Goal: Task Accomplishment & Management: Manage account settings

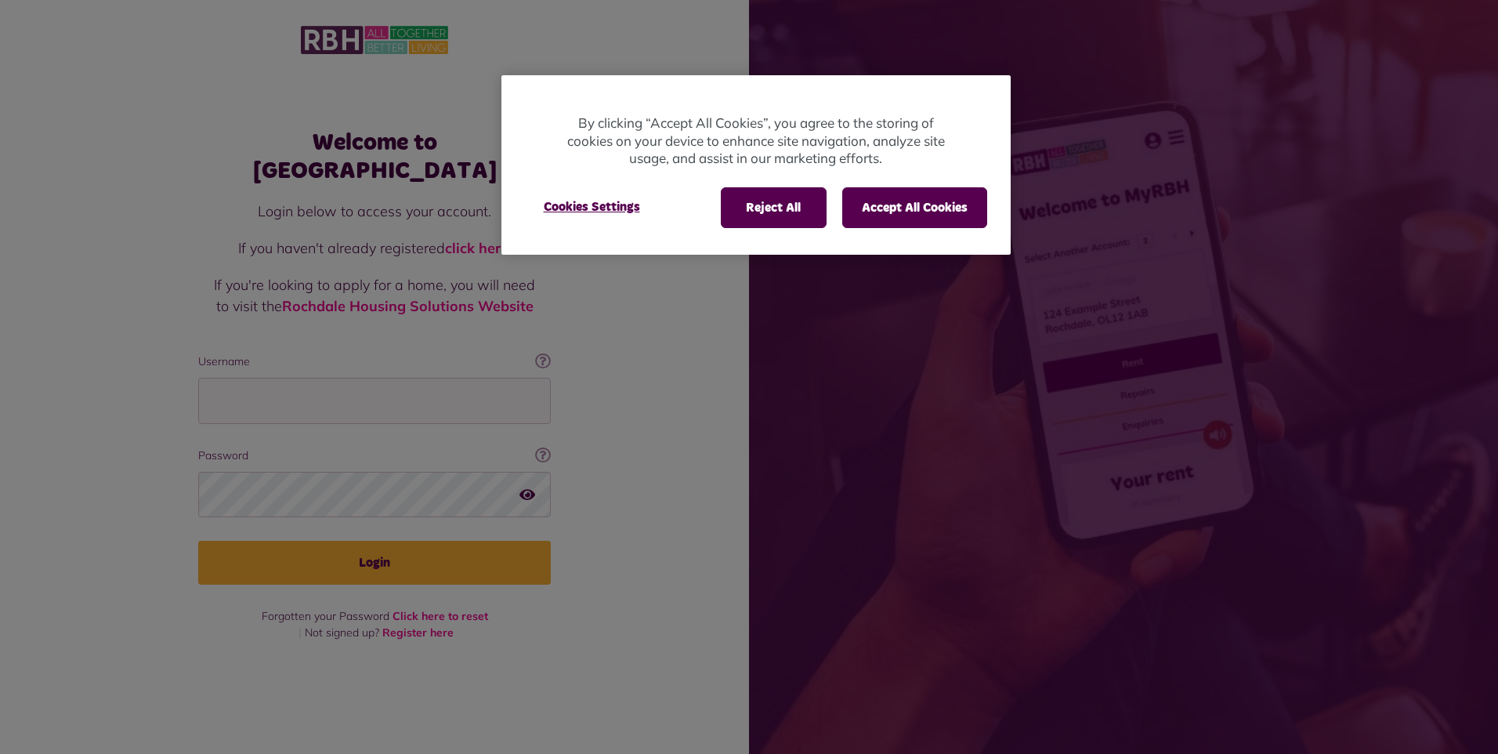
click at [282, 392] on div at bounding box center [749, 377] width 1498 height 754
click at [911, 204] on button "Accept All Cookies" at bounding box center [914, 207] width 145 height 41
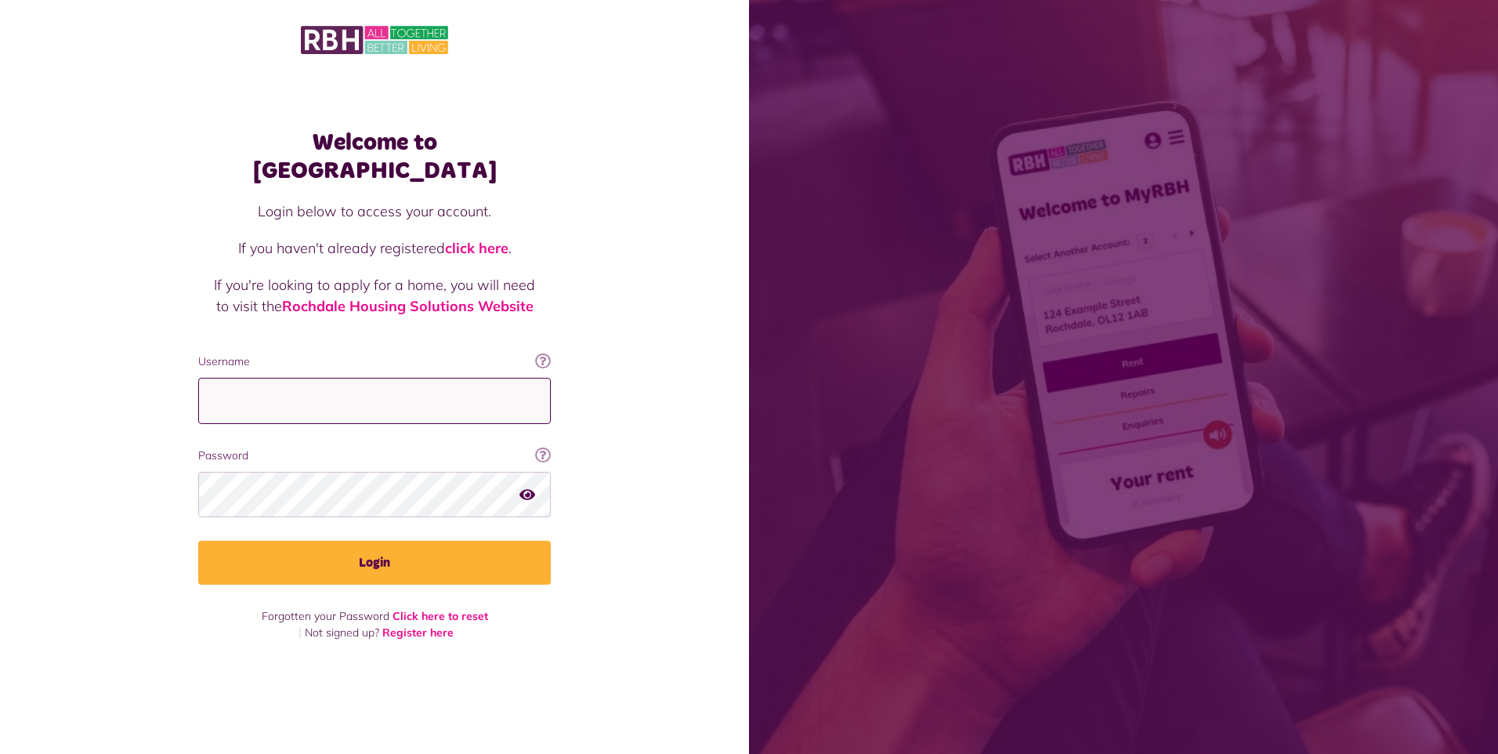
click at [271, 385] on input "Username" at bounding box center [374, 401] width 353 height 46
type input "**********"
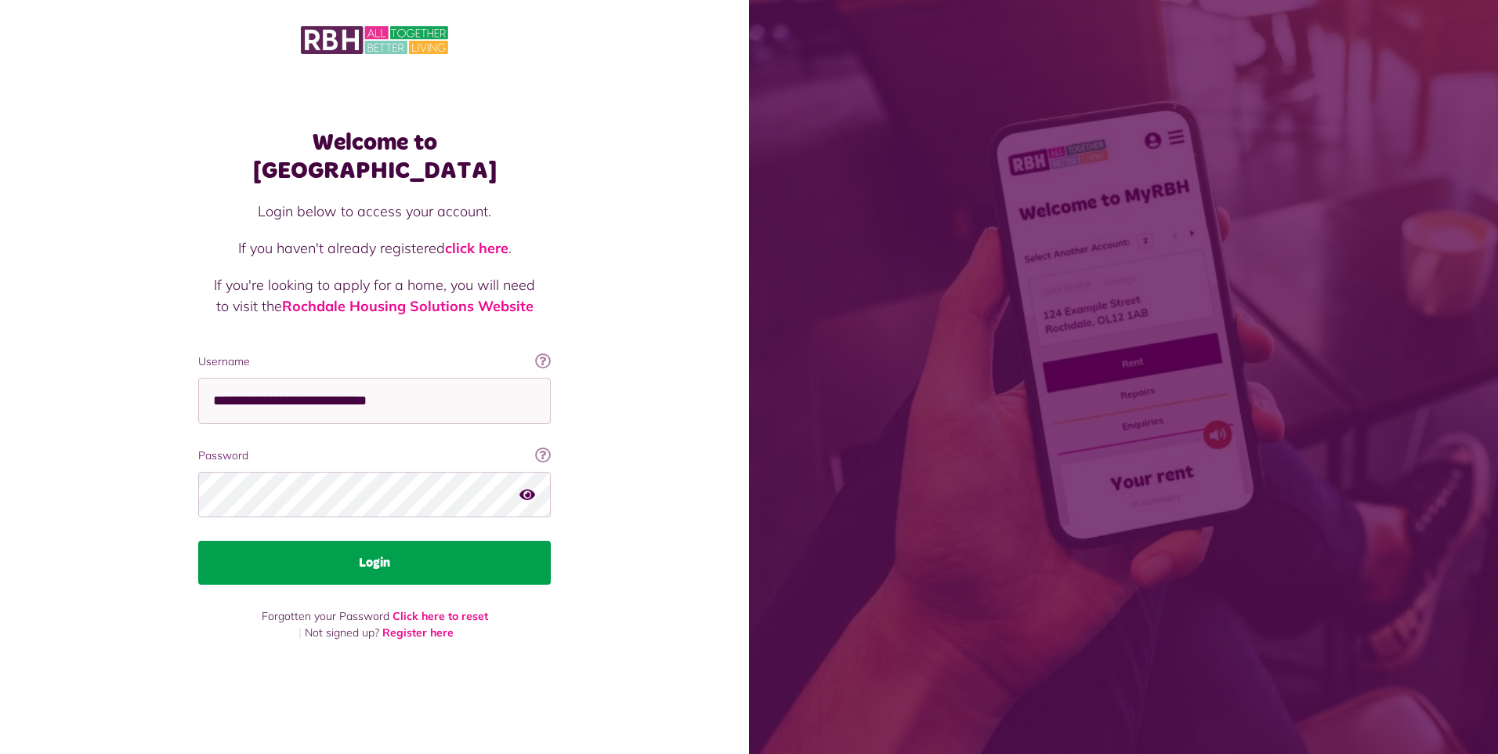
click at [280, 556] on button "Login" at bounding box center [374, 563] width 353 height 44
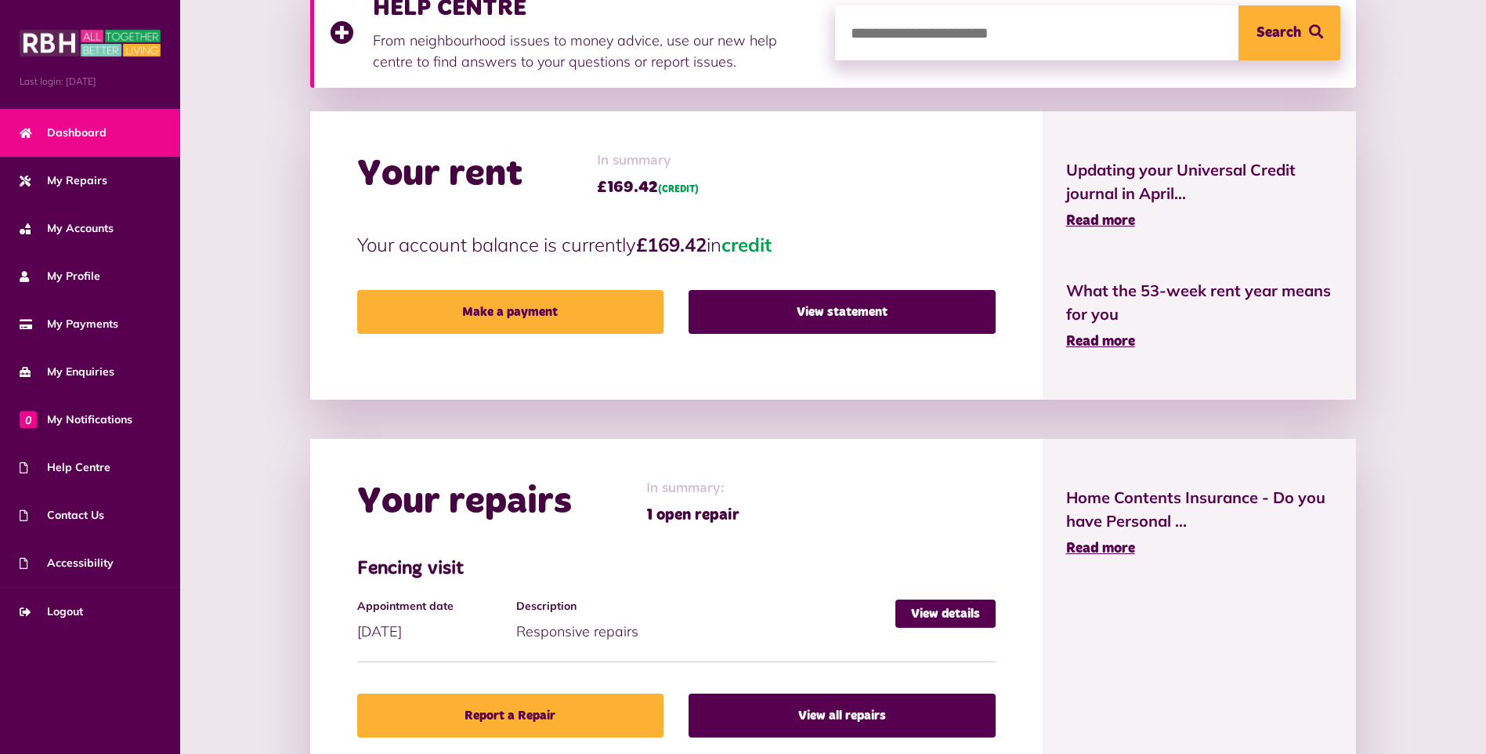
scroll to position [392, 0]
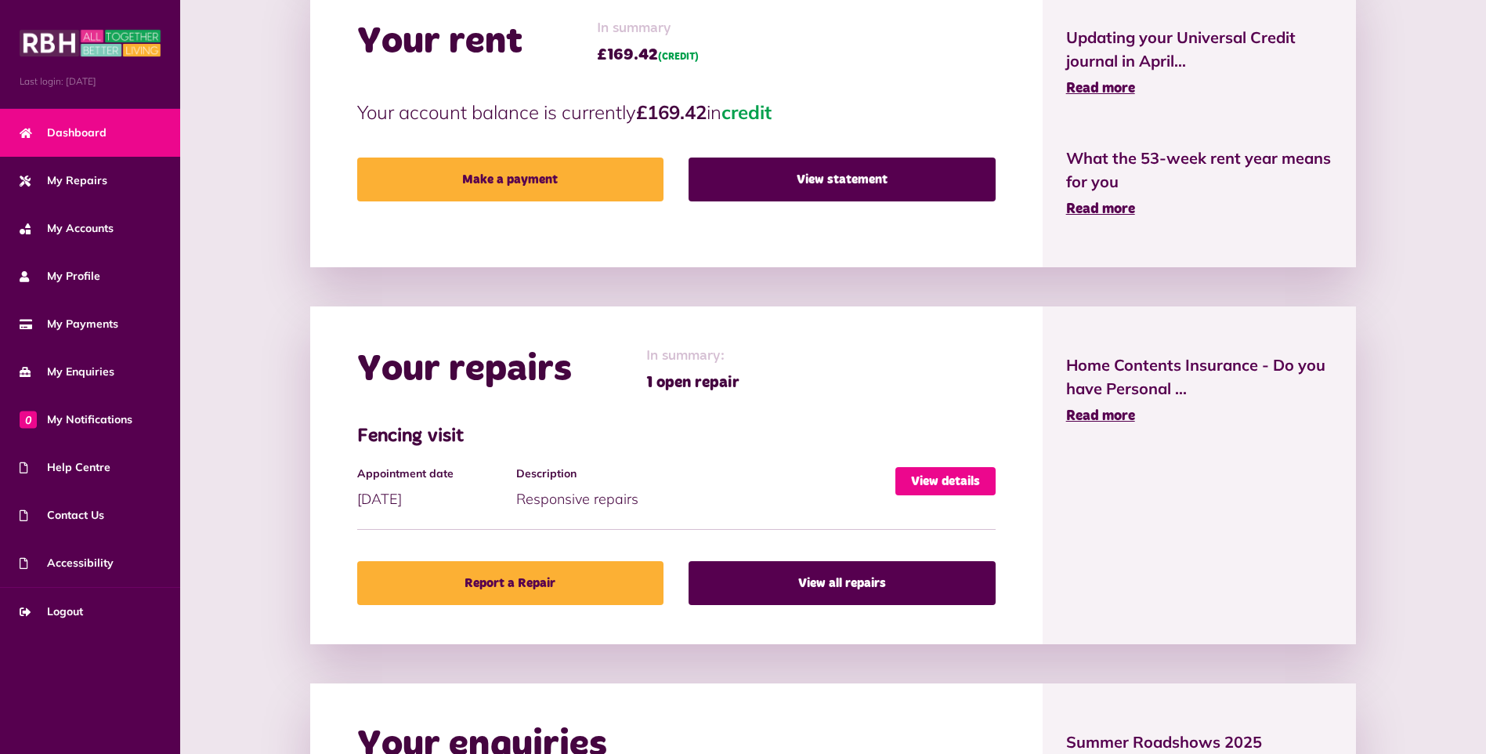
click at [942, 472] on link "View details" at bounding box center [945, 481] width 100 height 28
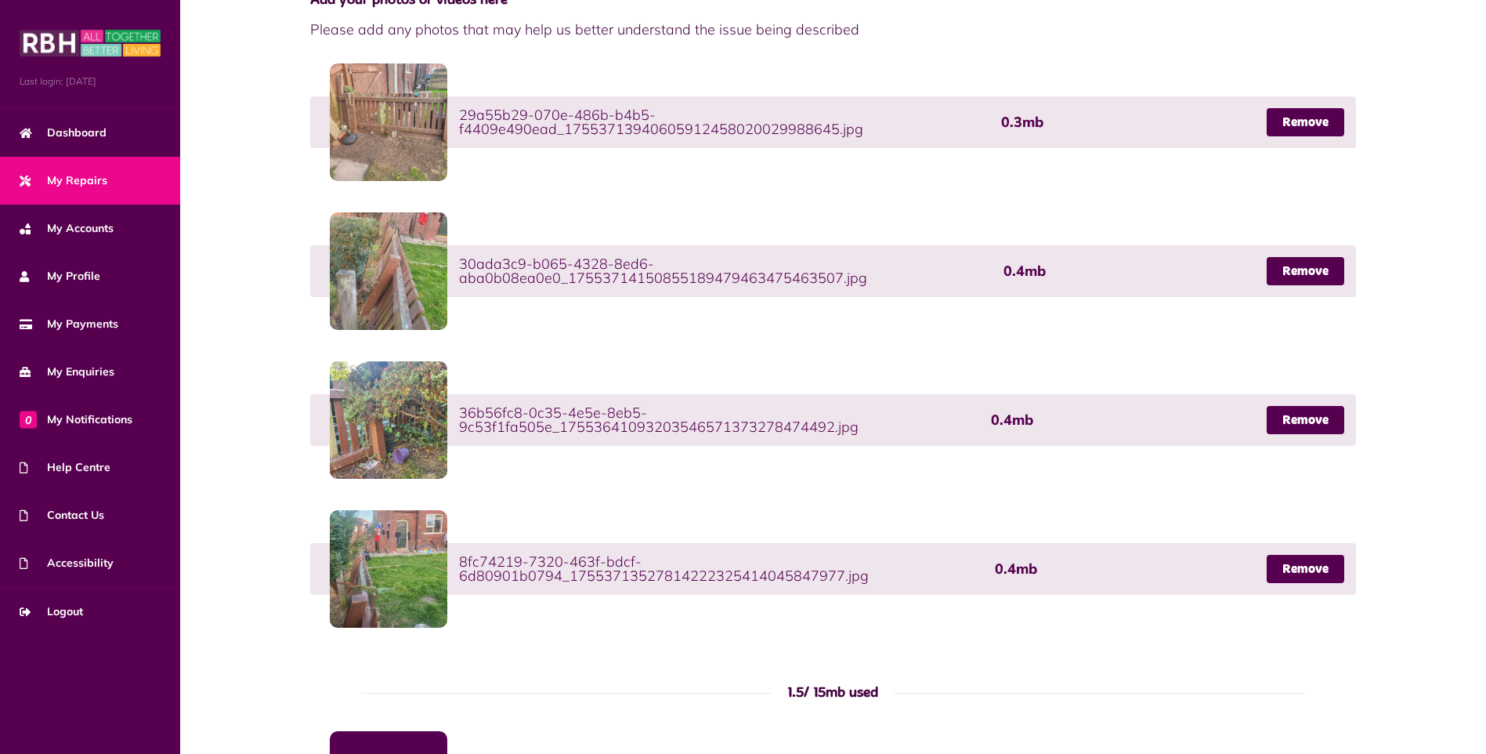
scroll to position [782, 0]
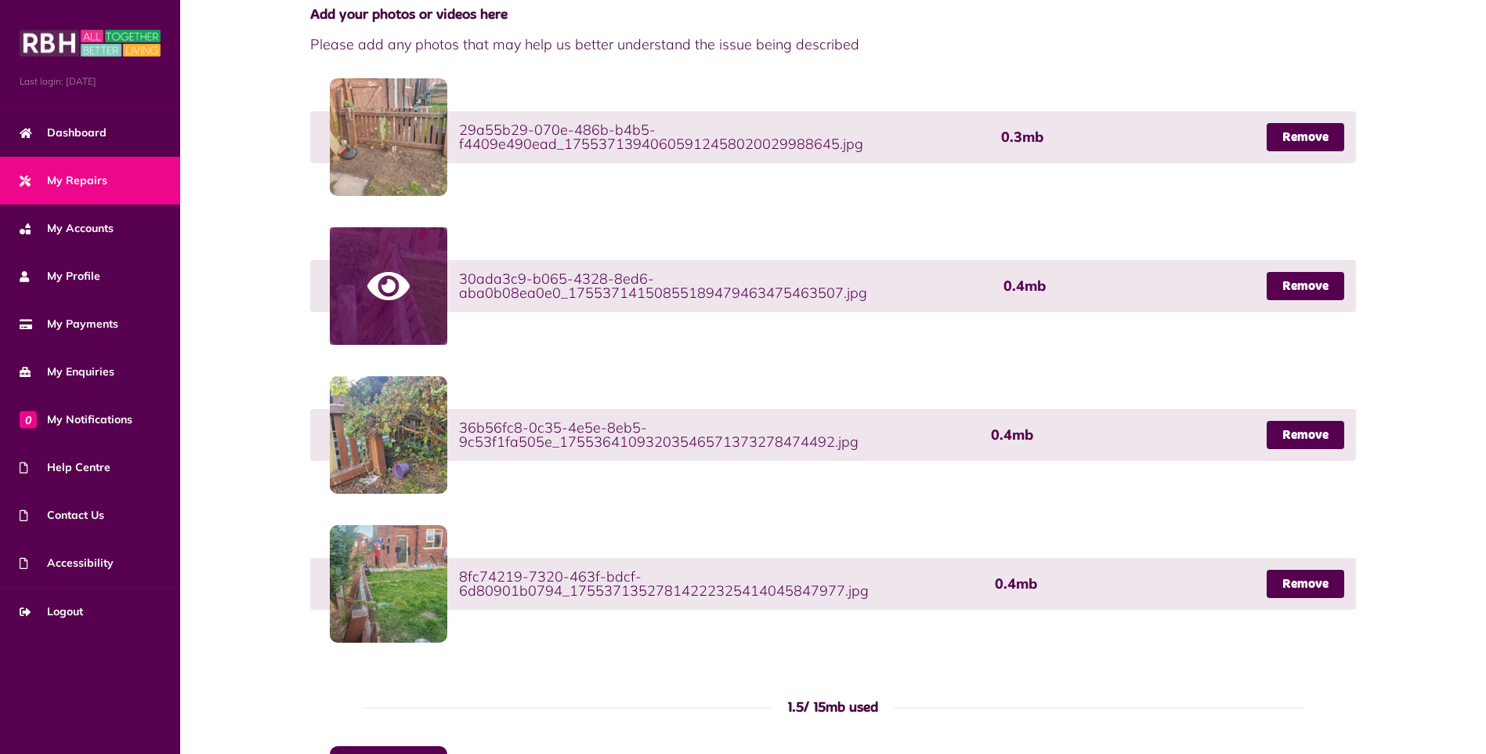
click at [383, 290] on link at bounding box center [389, 286] width 118 height 118
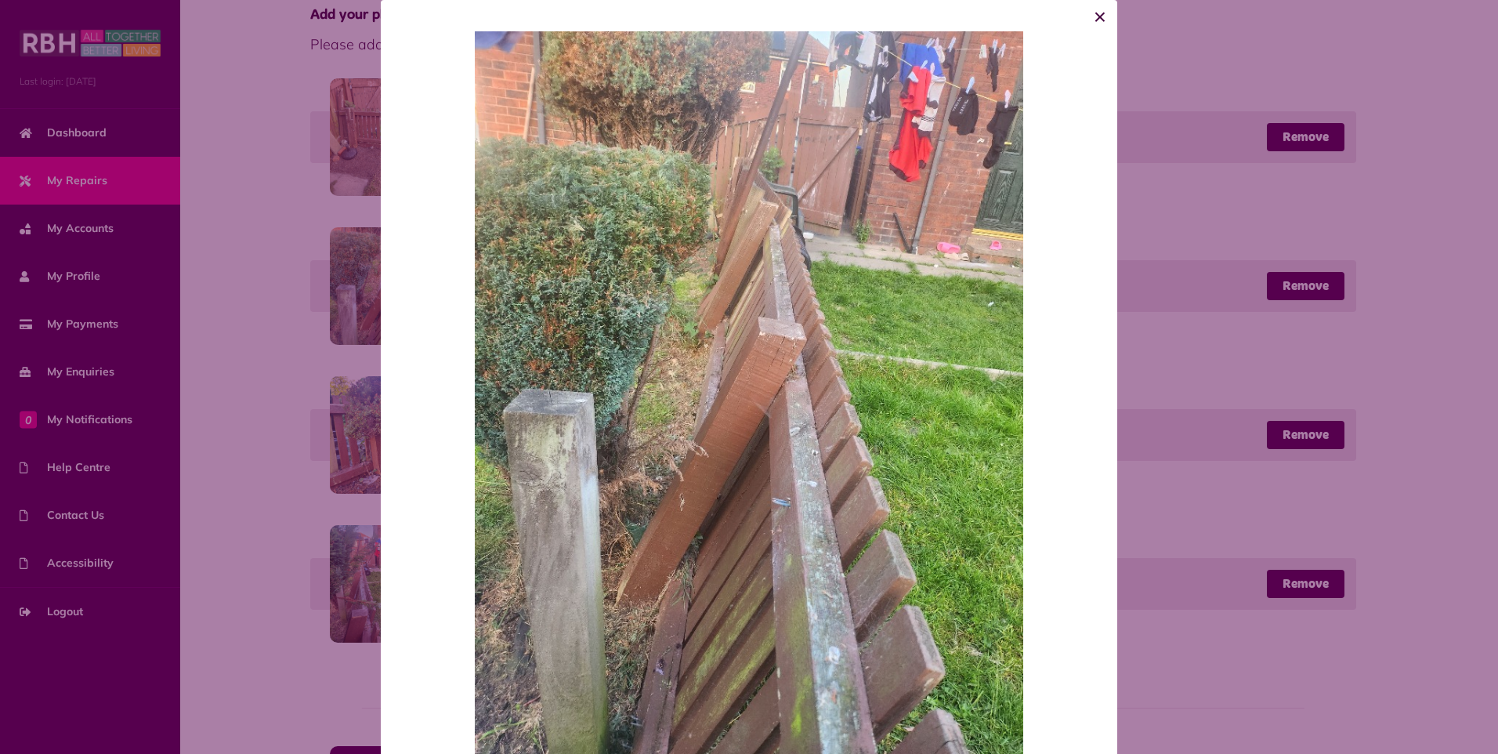
click at [1099, 13] on button "×" at bounding box center [1100, 17] width 34 height 34
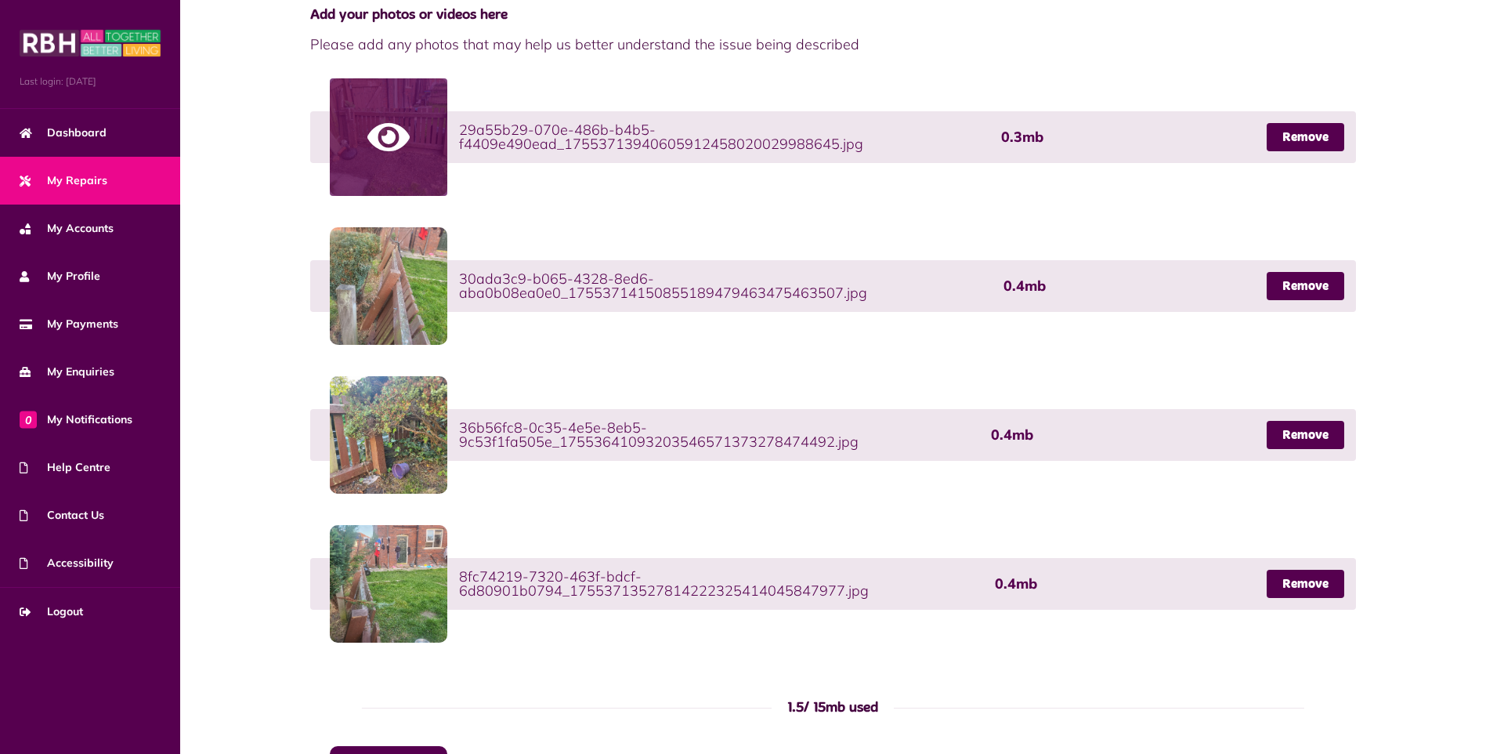
click at [381, 157] on link at bounding box center [389, 137] width 118 height 118
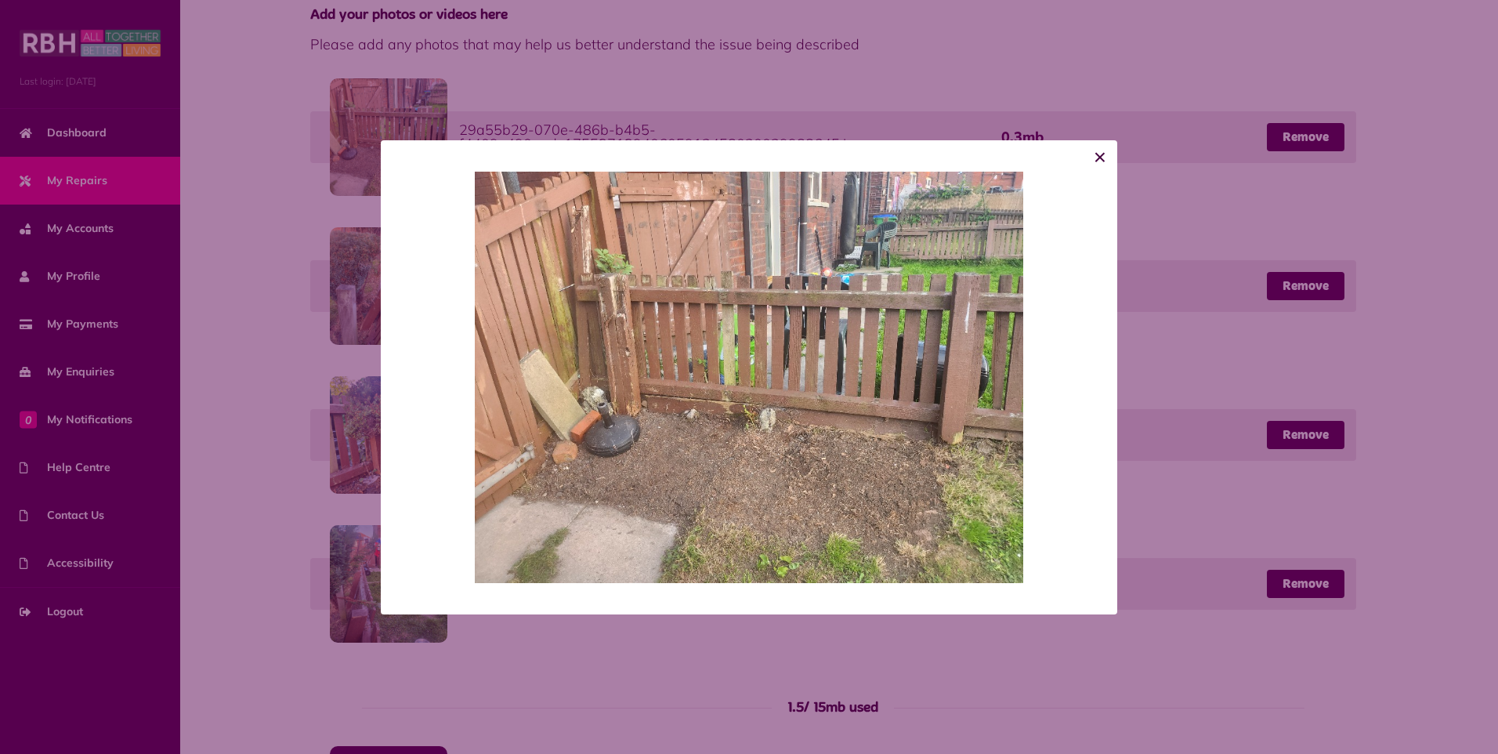
click at [1101, 154] on button "×" at bounding box center [1100, 157] width 34 height 34
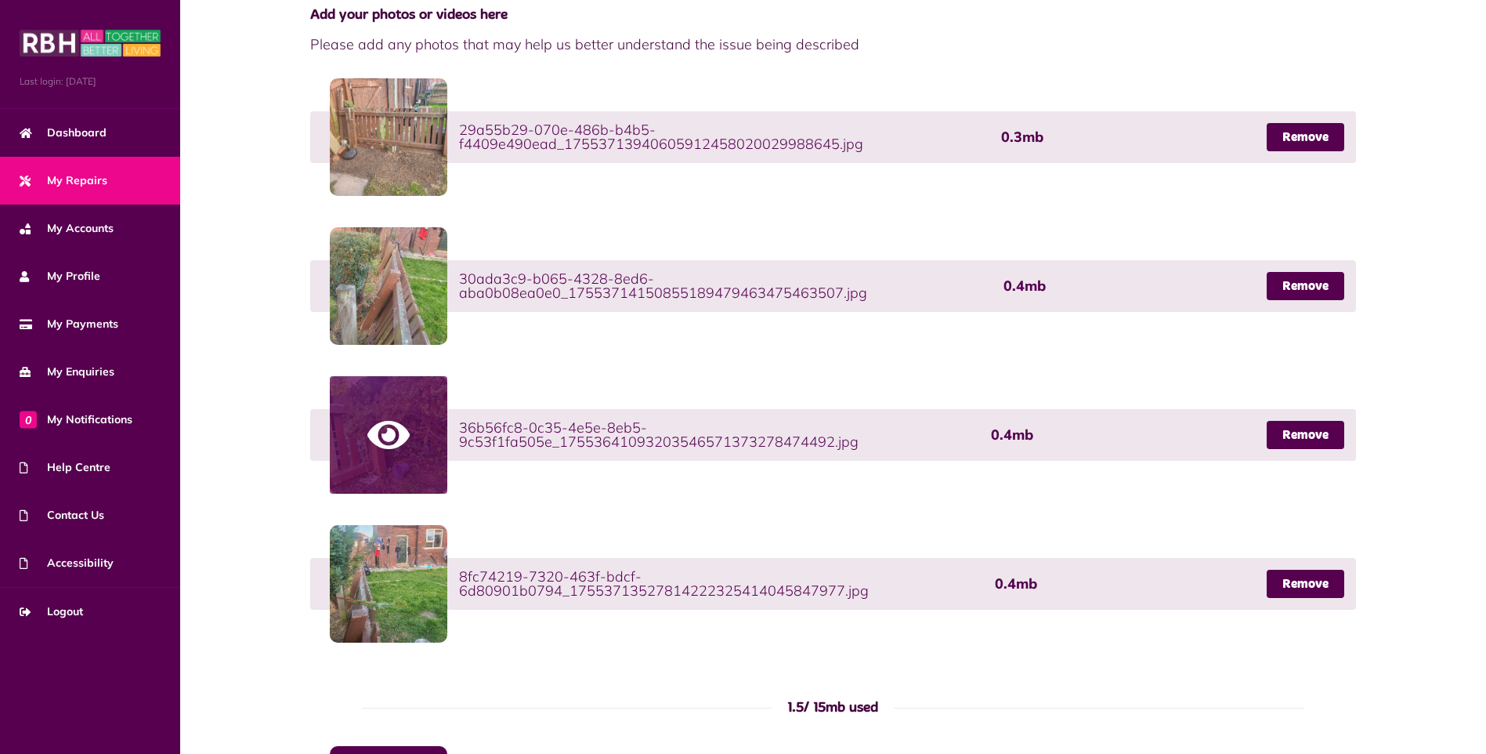
click at [422, 455] on link at bounding box center [389, 435] width 118 height 118
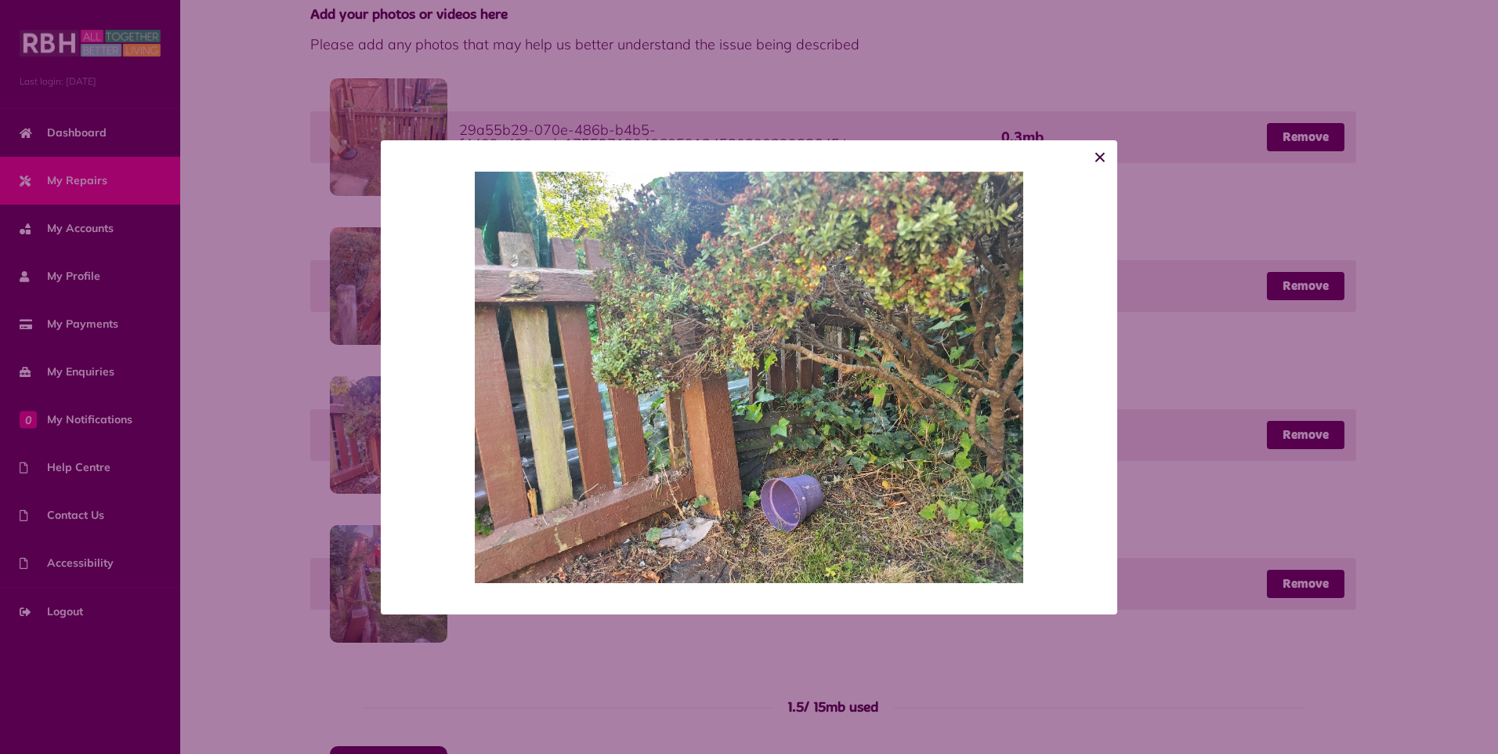
click at [1105, 161] on button "×" at bounding box center [1100, 157] width 34 height 34
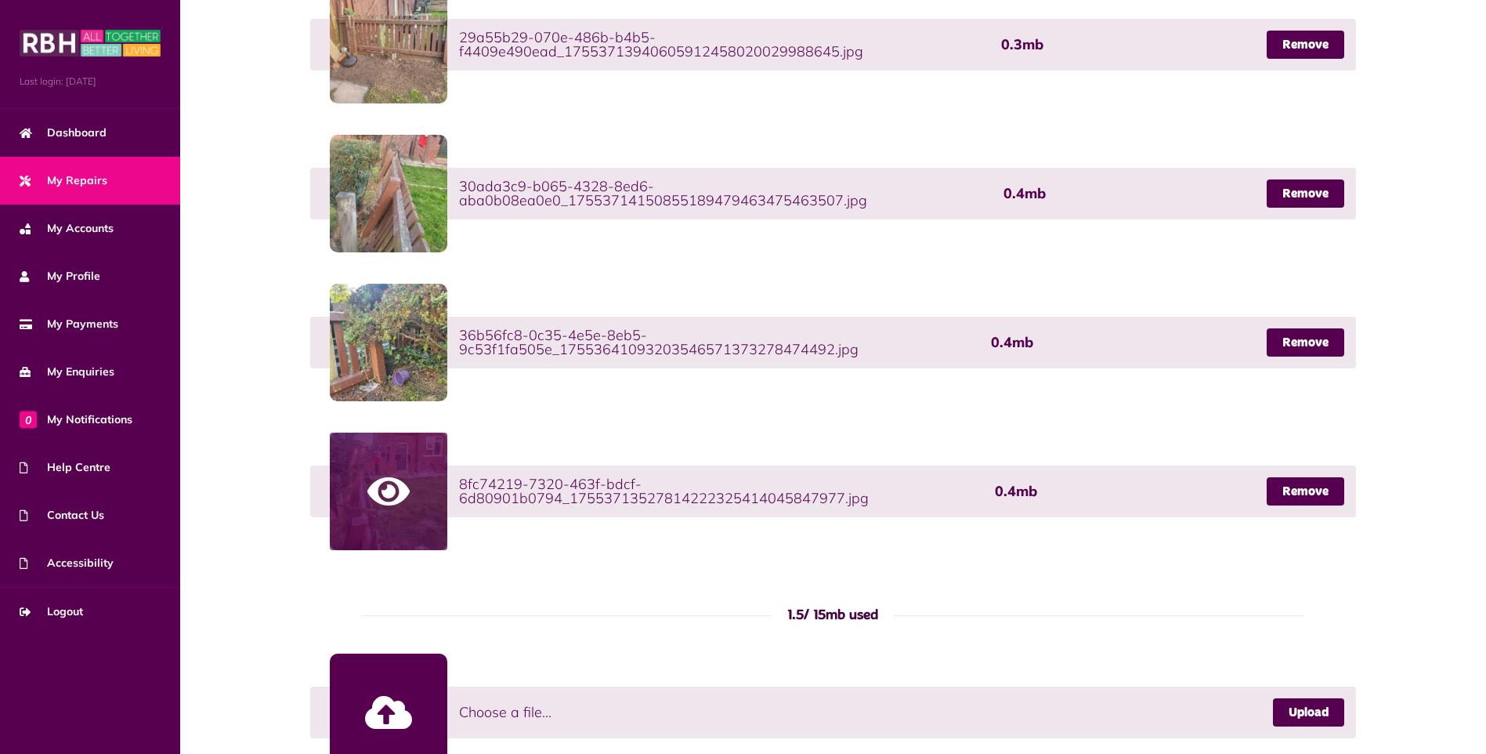
scroll to position [939, 0]
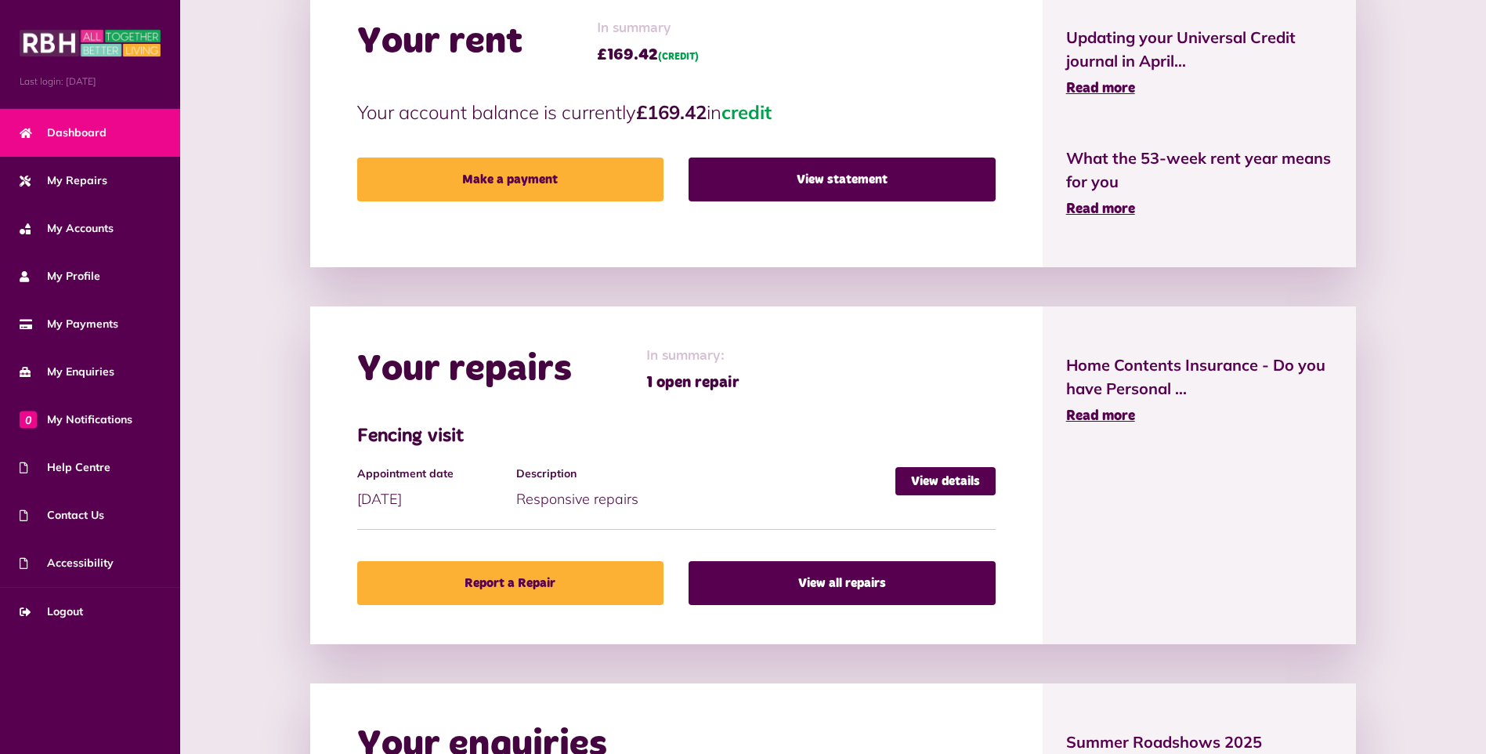
scroll to position [392, 0]
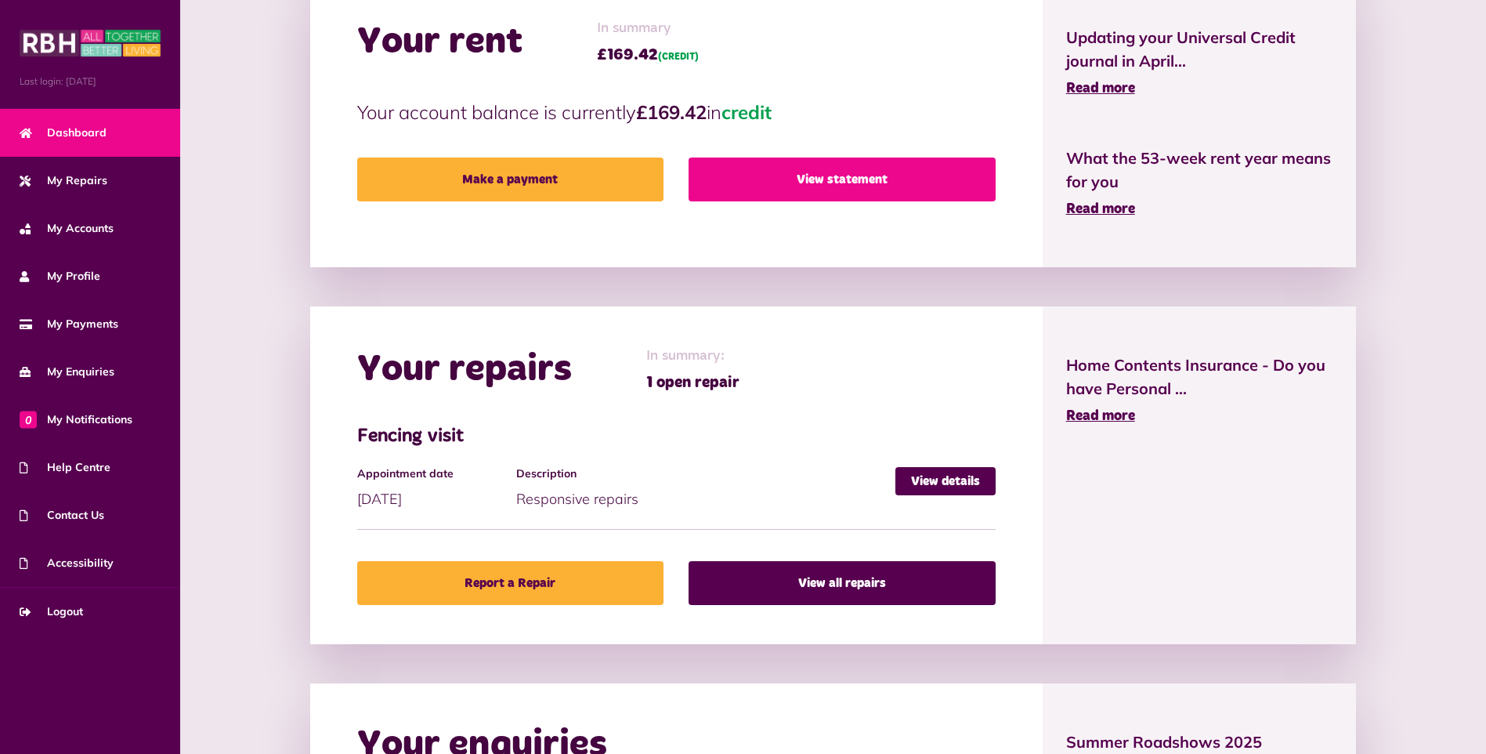
click at [830, 190] on link "View statement" at bounding box center [842, 179] width 306 height 44
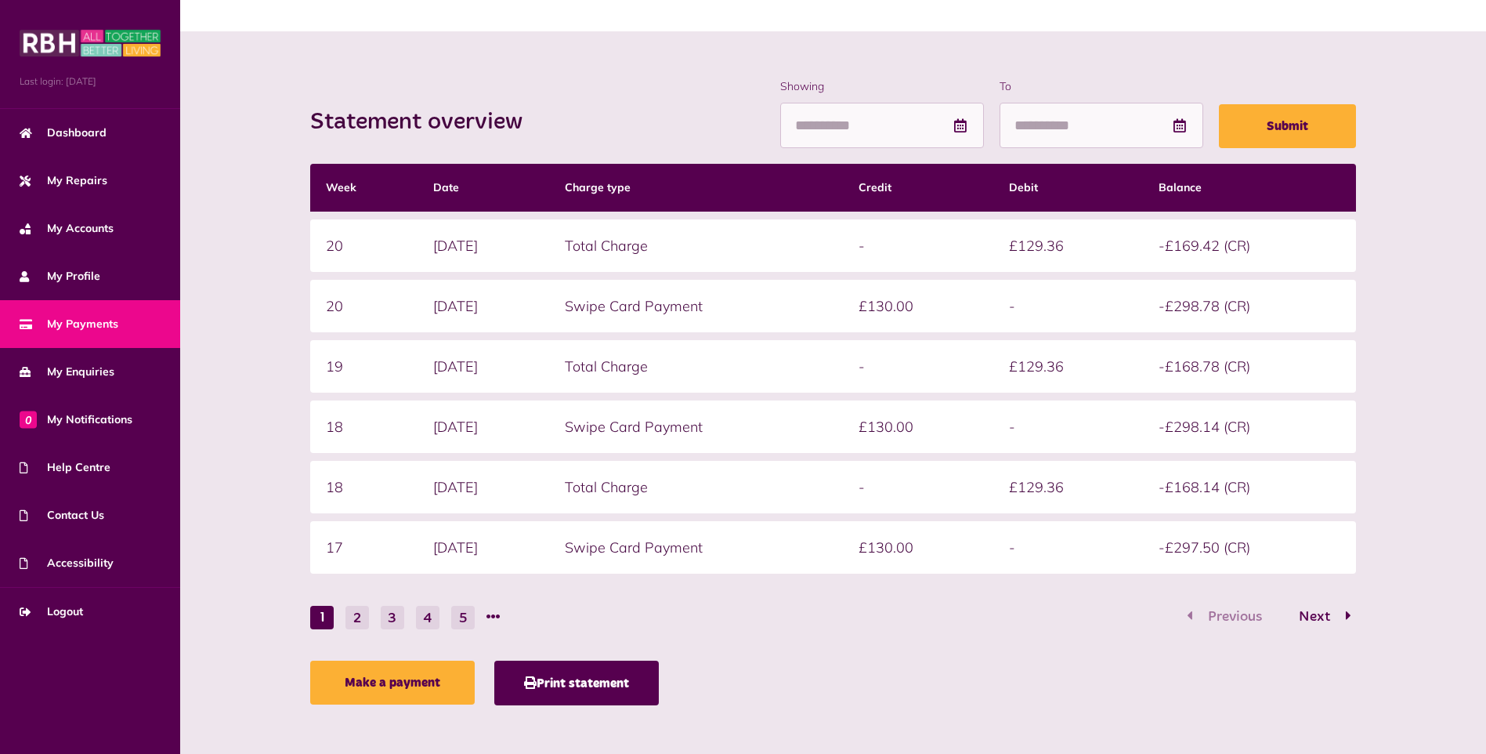
scroll to position [161, 0]
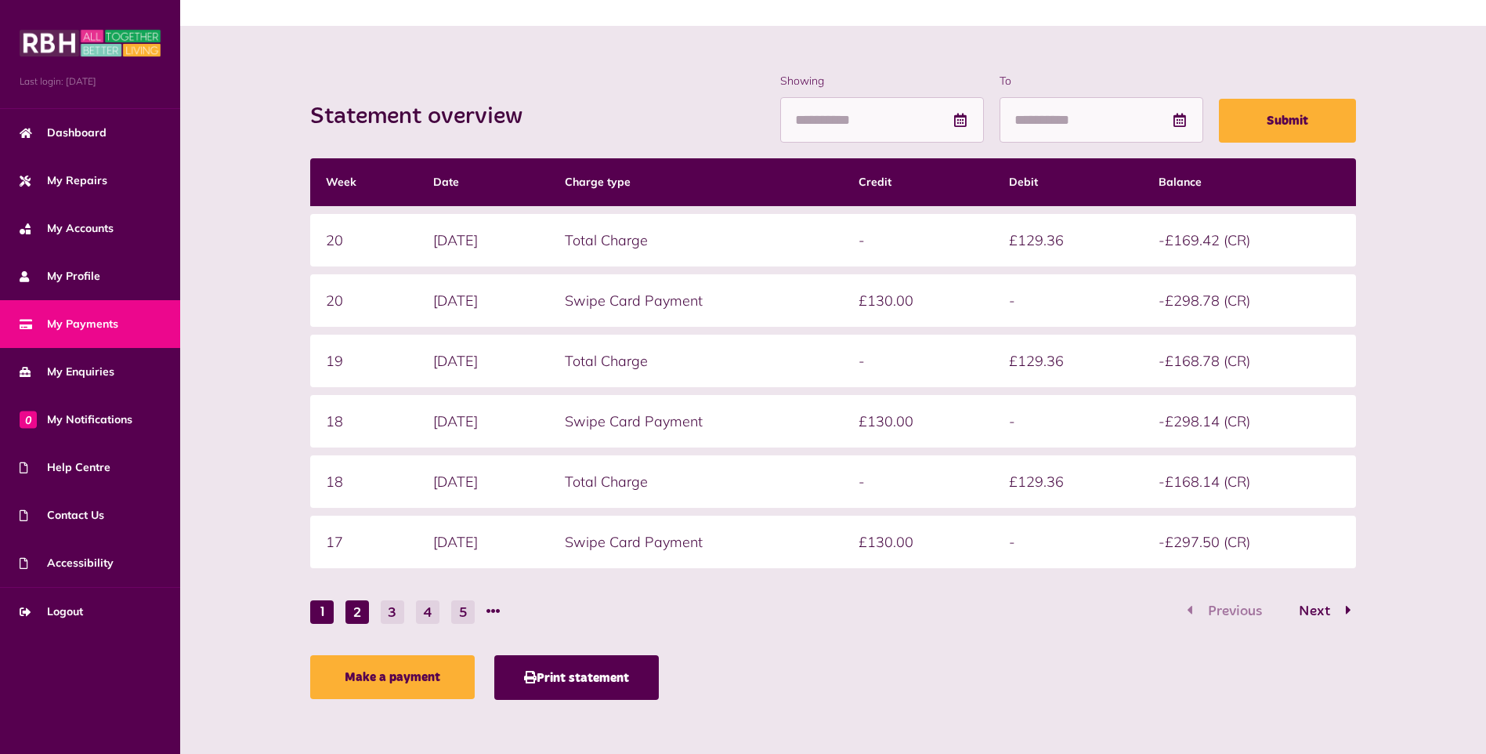
click at [359, 606] on button "2" at bounding box center [357, 612] width 24 height 24
click at [318, 612] on button "1" at bounding box center [322, 612] width 24 height 24
